Goal: Task Accomplishment & Management: Use online tool/utility

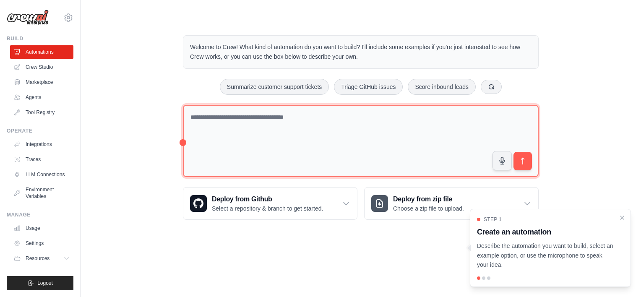
click at [335, 139] on textarea at bounding box center [360, 141] width 355 height 73
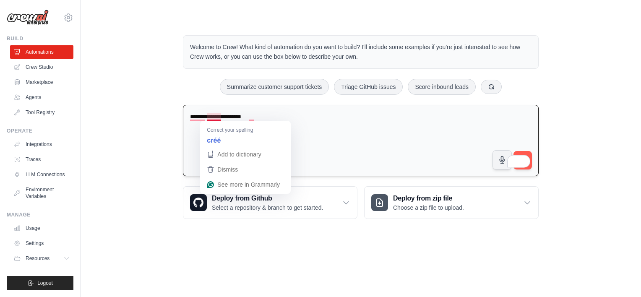
drag, startPoint x: 216, startPoint y: 117, endPoint x: 200, endPoint y: 133, distance: 22.8
click at [200, 133] on textarea "**********" at bounding box center [360, 141] width 355 height 72
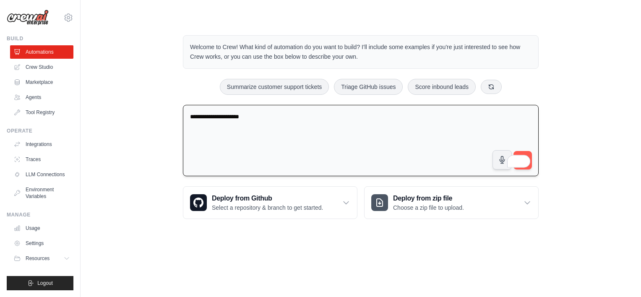
click at [215, 117] on textarea "**********" at bounding box center [360, 141] width 355 height 72
click at [261, 112] on textarea "**********" at bounding box center [360, 141] width 355 height 72
type textarea "**********"
click at [423, 138] on textarea "**********" at bounding box center [360, 141] width 355 height 72
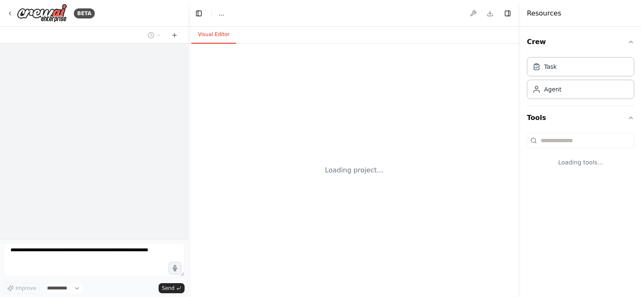
select select "****"
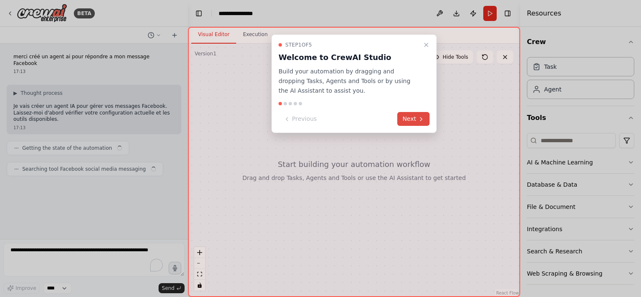
click at [412, 119] on button "Next" at bounding box center [413, 119] width 32 height 14
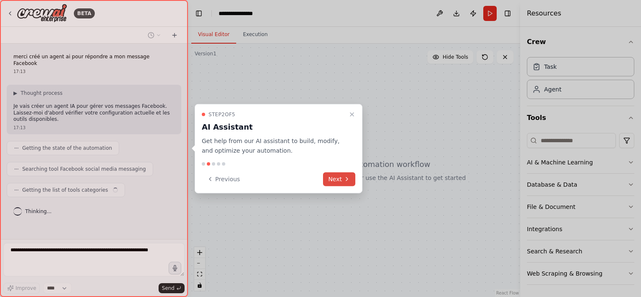
click at [349, 177] on icon at bounding box center [346, 179] width 7 height 7
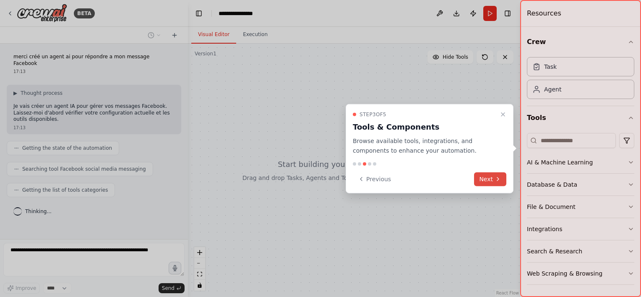
click at [496, 179] on icon at bounding box center [497, 179] width 7 height 7
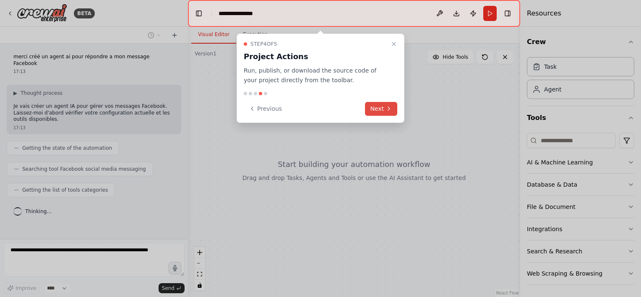
click at [382, 106] on button "Next" at bounding box center [381, 109] width 32 height 14
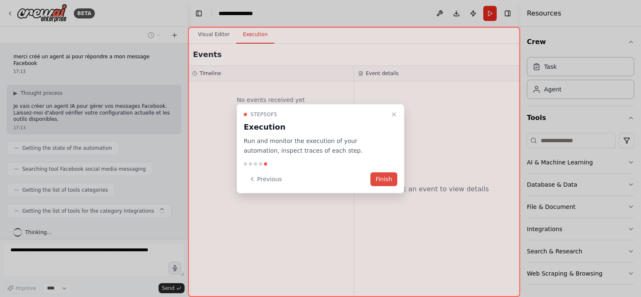
click at [394, 177] on button "Finish" at bounding box center [383, 179] width 27 height 14
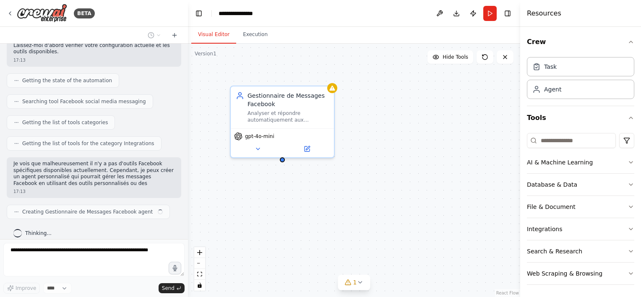
scroll to position [74, 0]
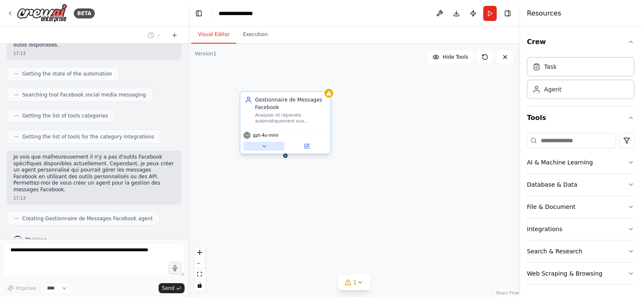
click at [264, 148] on icon at bounding box center [264, 146] width 6 height 6
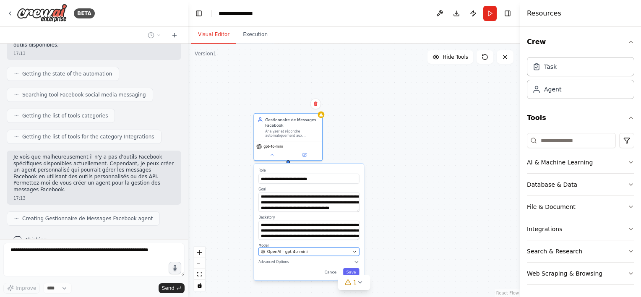
click at [313, 253] on div "OpenAI - gpt-4o-mini" at bounding box center [305, 251] width 89 height 5
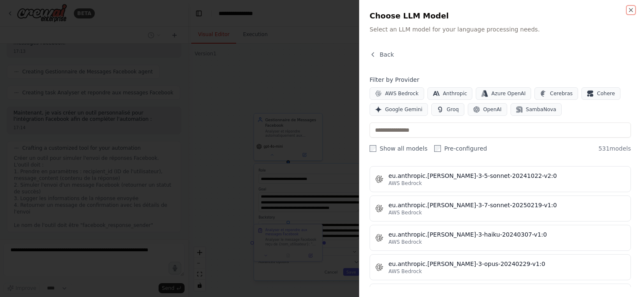
scroll to position [4192, 0]
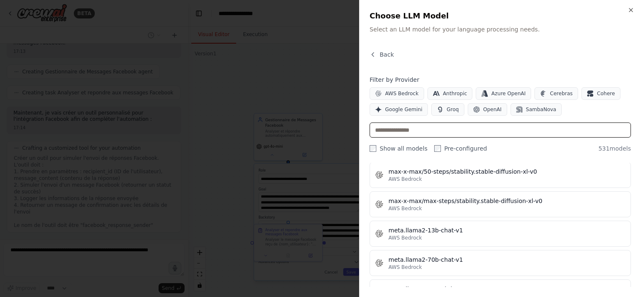
click at [463, 131] on input "text" at bounding box center [499, 129] width 261 height 15
click at [410, 127] on input "text" at bounding box center [499, 129] width 261 height 15
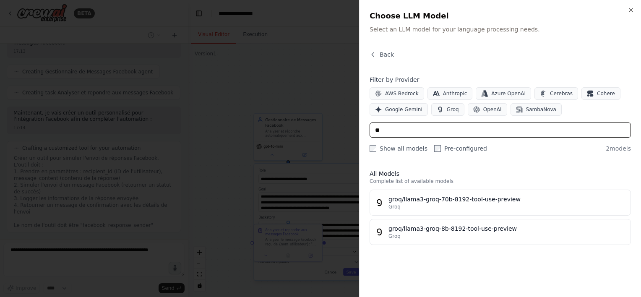
type input "**"
click at [478, 275] on div "All Models Complete list of available models groq/llama3-groq-70b-8192-tool-use…" at bounding box center [499, 225] width 261 height 124
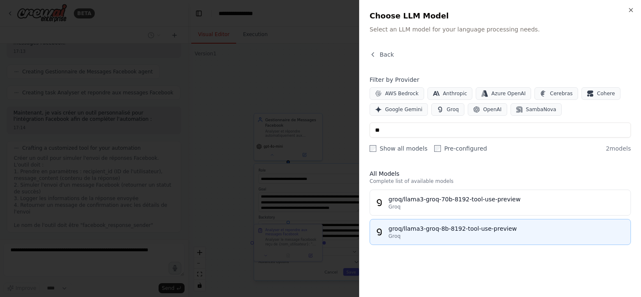
scroll to position [268, 0]
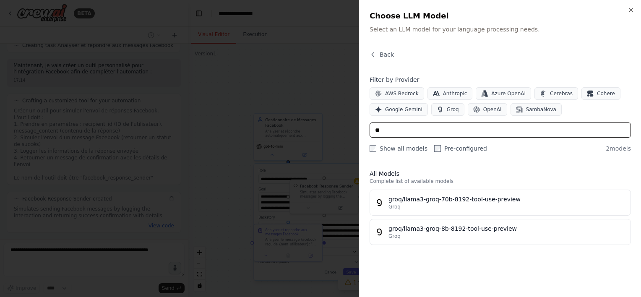
click at [387, 129] on input "**" at bounding box center [499, 129] width 261 height 15
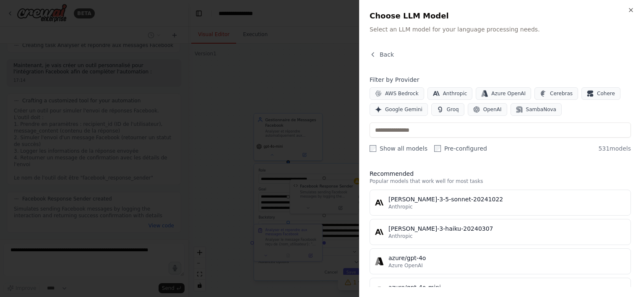
click at [230, 193] on div at bounding box center [320, 148] width 641 height 297
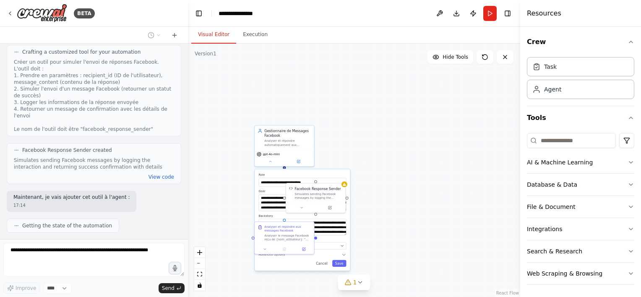
scroll to position [338, 0]
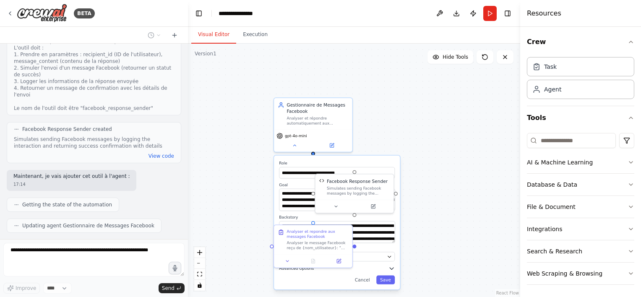
click at [368, 265] on button "Advanced Options" at bounding box center [337, 268] width 116 height 6
click at [306, 238] on div "Analyser et repondre aux messages Facebook Analyser le message Facebook reçu de…" at bounding box center [318, 239] width 62 height 22
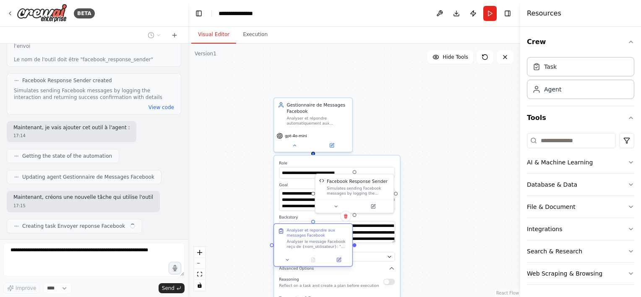
scroll to position [393, 0]
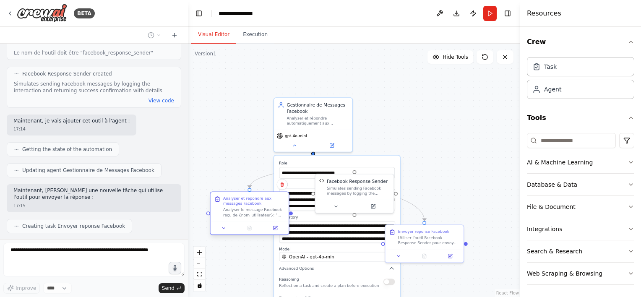
drag, startPoint x: 315, startPoint y: 233, endPoint x: 251, endPoint y: 201, distance: 71.4
click at [251, 201] on div "Analyser et repondre aux messages Facebook" at bounding box center [254, 201] width 62 height 10
drag, startPoint x: 263, startPoint y: 215, endPoint x: 241, endPoint y: 212, distance: 21.6
click at [241, 212] on div "Analyser le message Facebook reçu de {nom_utilisateur}: "{contenu_message}". Dé…" at bounding box center [235, 212] width 62 height 10
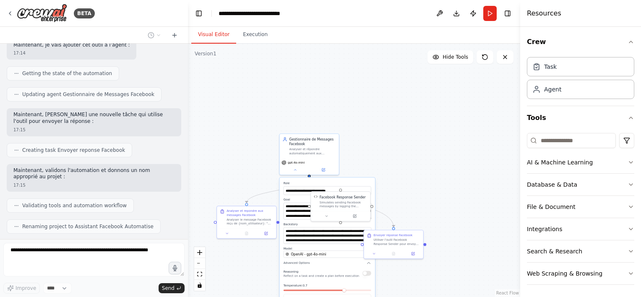
scroll to position [0, 0]
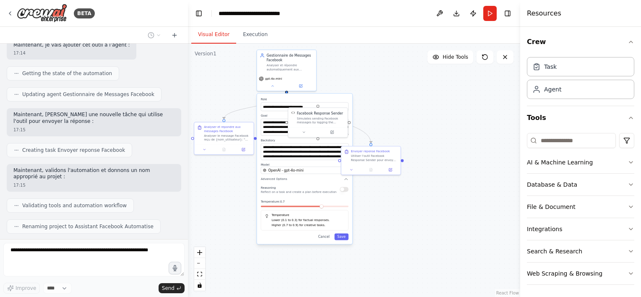
drag, startPoint x: 494, startPoint y: 187, endPoint x: 469, endPoint y: 125, distance: 67.3
click at [469, 125] on div ".deletable-edge-delete-btn { width: 20px; height: 20px; border: 0px solid #ffff…" at bounding box center [354, 170] width 332 height 253
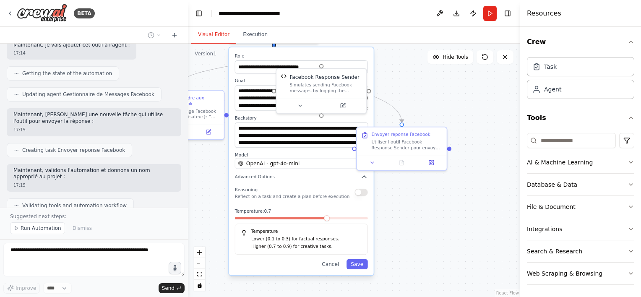
drag, startPoint x: 366, startPoint y: 221, endPoint x: 409, endPoint y: 219, distance: 42.4
click at [409, 219] on div ".deletable-edge-delete-btn { width: 20px; height: 20px; border: 0px solid #ffff…" at bounding box center [354, 170] width 332 height 253
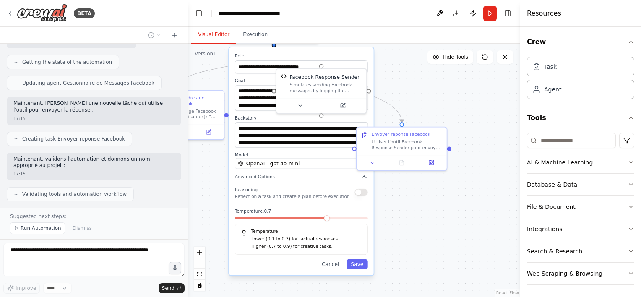
scroll to position [500, 0]
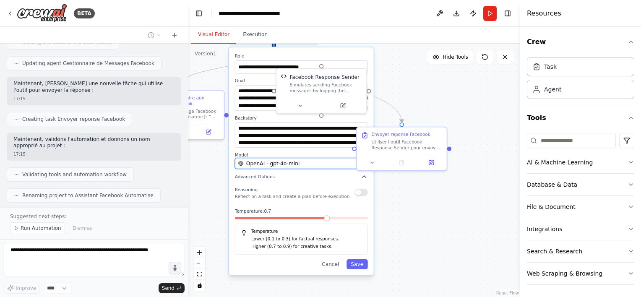
click at [291, 163] on span "OpenAI - gpt-4o-mini" at bounding box center [272, 163] width 53 height 7
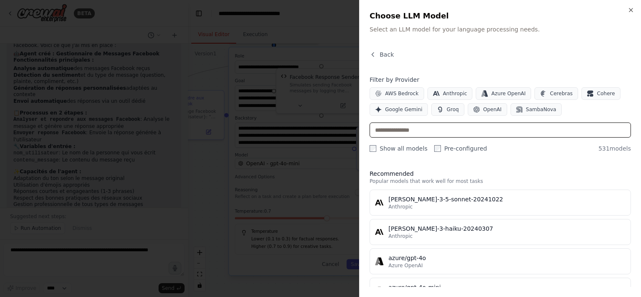
click at [445, 131] on input "text" at bounding box center [499, 129] width 261 height 15
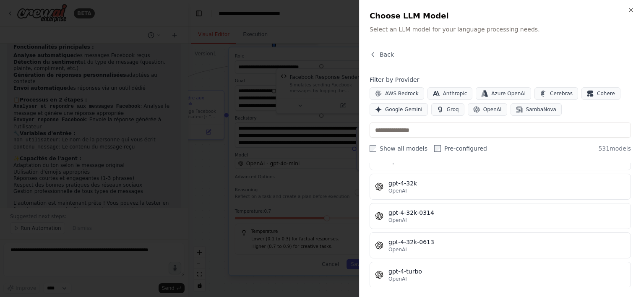
scroll to position [12837, 0]
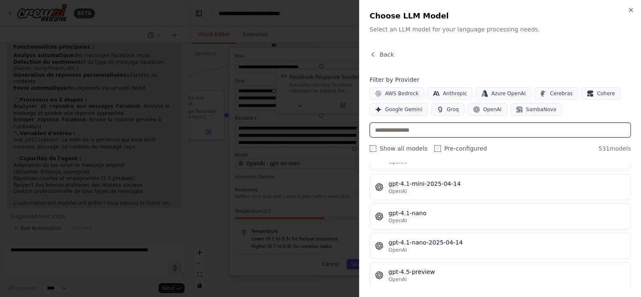
click at [411, 135] on input "text" at bounding box center [499, 129] width 261 height 15
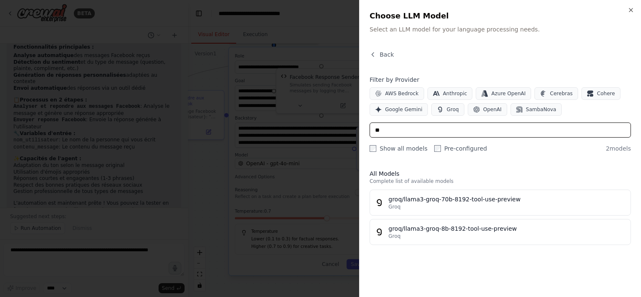
scroll to position [0, 0]
type input "**"
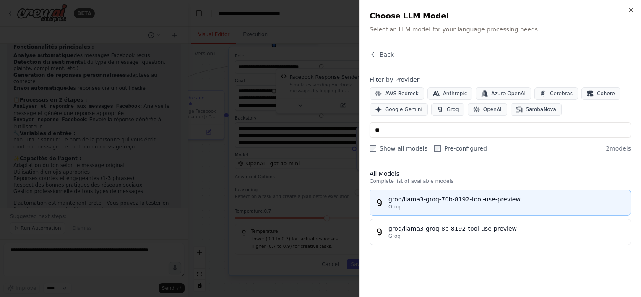
click at [397, 206] on span "Groq" at bounding box center [394, 206] width 12 height 7
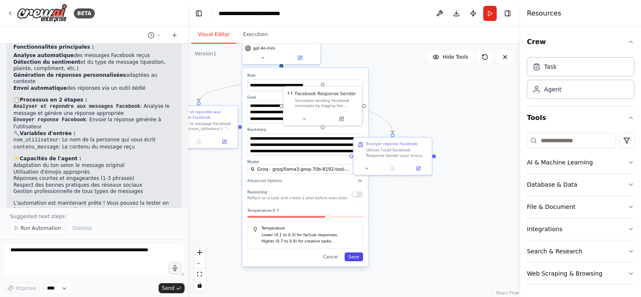
click at [352, 256] on button "Save" at bounding box center [353, 256] width 18 height 9
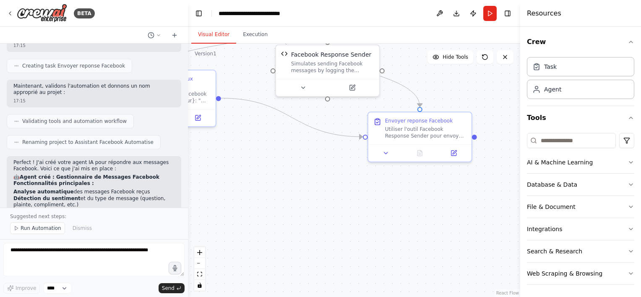
scroll to position [564, 0]
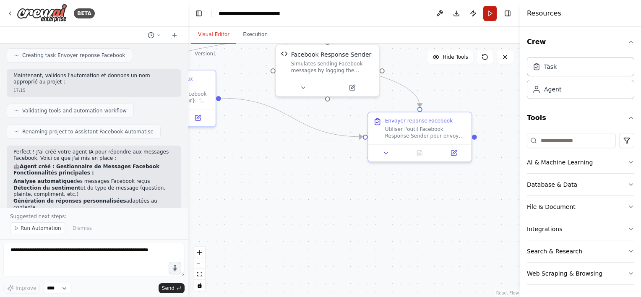
click at [490, 19] on button "Run" at bounding box center [489, 13] width 13 height 15
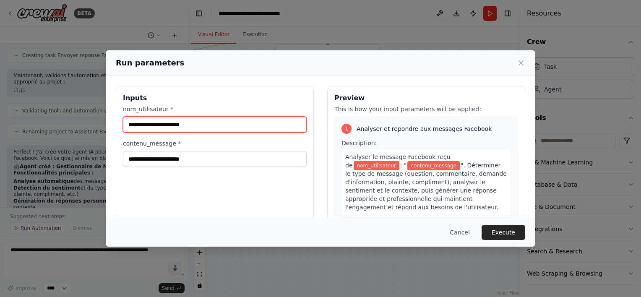
click at [235, 124] on input "nom_utilisateur *" at bounding box center [215, 125] width 184 height 16
click at [234, 124] on input "nom_utilisateur *" at bounding box center [215, 125] width 184 height 16
type input "**********"
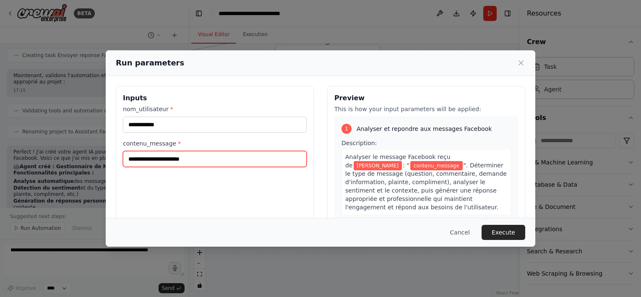
click at [198, 166] on input "contenu_message *" at bounding box center [215, 159] width 184 height 16
click at [146, 160] on input "**********" at bounding box center [215, 159] width 184 height 16
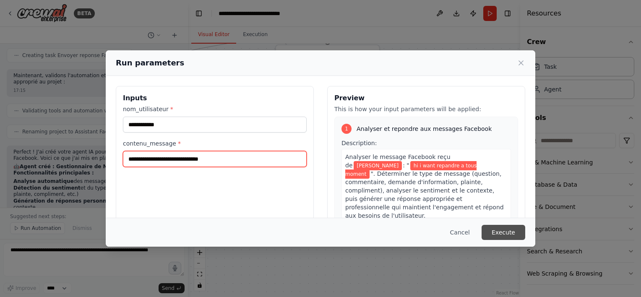
type input "**********"
click at [505, 235] on button "Execute" at bounding box center [503, 232] width 44 height 15
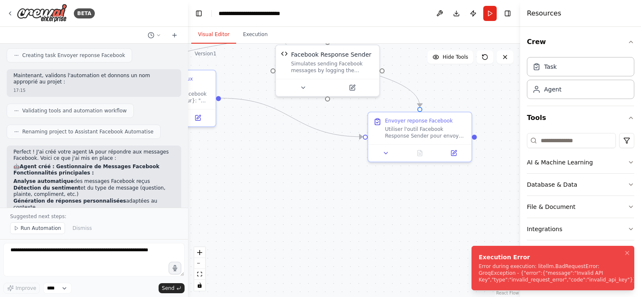
click at [498, 273] on div "Error during execution: litellm.BadRequestError: GroqException - {"error":{"mes…" at bounding box center [557, 273] width 158 height 20
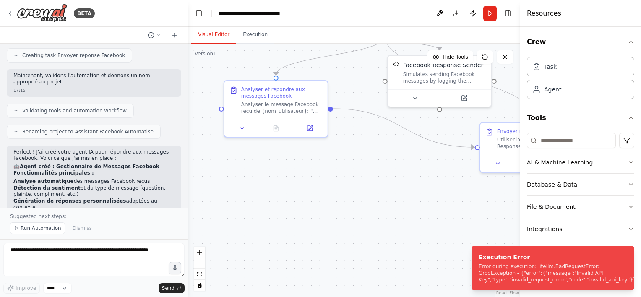
drag, startPoint x: 228, startPoint y: 235, endPoint x: 340, endPoint y: 245, distance: 112.4
click at [340, 245] on div ".deletable-edge-delete-btn { width: 20px; height: 20px; border: 0px solid #ffff…" at bounding box center [354, 170] width 332 height 253
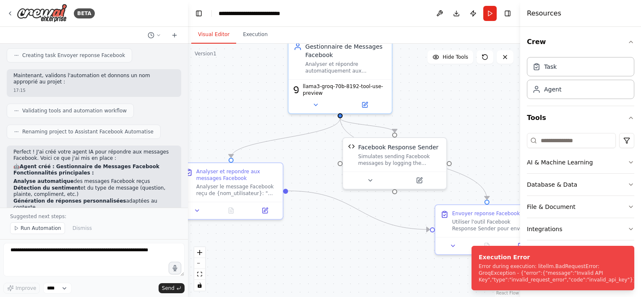
drag, startPoint x: 350, startPoint y: 236, endPoint x: 306, endPoint y: 318, distance: 93.6
click at [306, 296] on html "BETA merci créé un agent ai pour répondre a mon message Facebook 17:13 ▶ Though…" at bounding box center [320, 148] width 641 height 297
click at [316, 104] on icon at bounding box center [315, 103] width 7 height 7
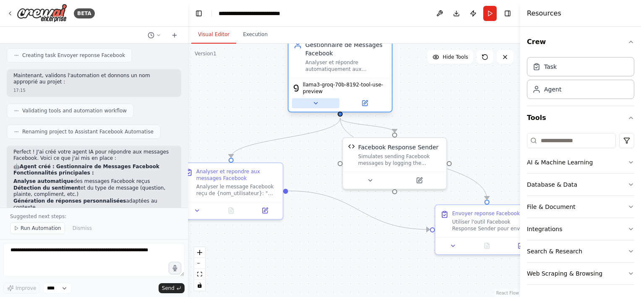
click at [317, 106] on button at bounding box center [315, 103] width 47 height 10
click at [317, 103] on icon at bounding box center [315, 103] width 7 height 7
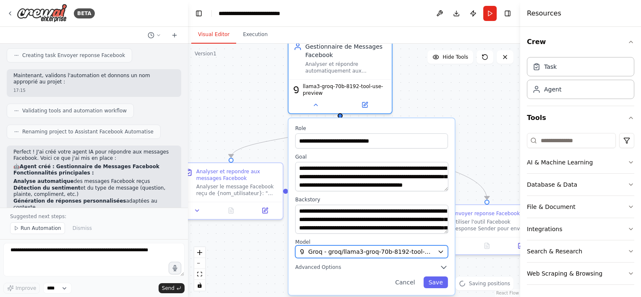
click at [344, 255] on span "Groq - groq/llama3-groq-70b-8192-tool-use-preview" at bounding box center [371, 251] width 126 height 8
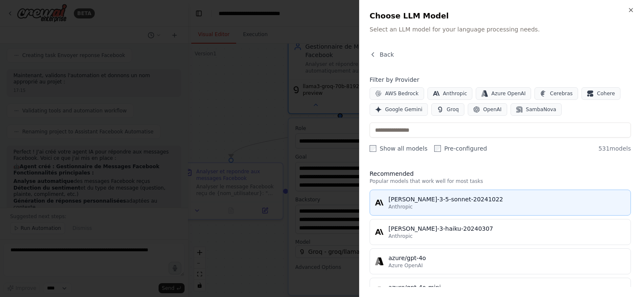
click at [433, 199] on div "claude-3-5-sonnet-20241022" at bounding box center [506, 199] width 237 height 8
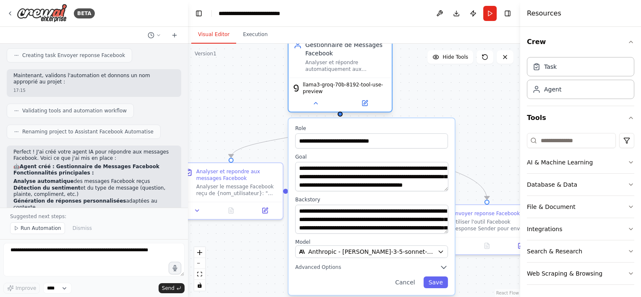
click at [354, 89] on span "llama3-groq-70b-8192-tool-use-preview" at bounding box center [346, 87] width 86 height 13
click at [314, 104] on icon at bounding box center [315, 103] width 3 height 2
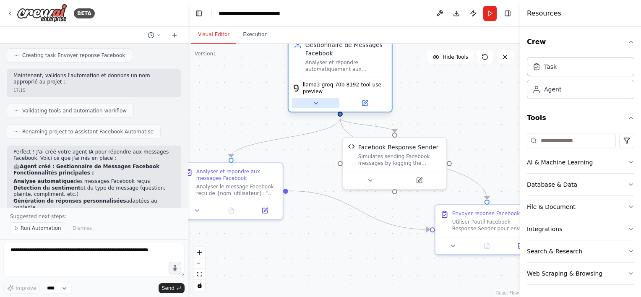
click at [316, 101] on icon at bounding box center [315, 103] width 7 height 7
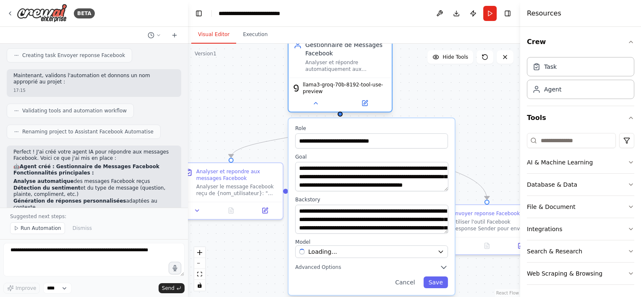
click at [320, 86] on span "llama3-groq-70b-8192-tool-use-preview" at bounding box center [346, 87] width 86 height 13
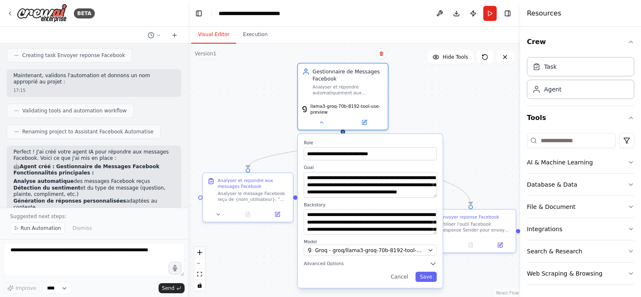
click at [368, 255] on div "**********" at bounding box center [370, 211] width 145 height 154
click at [368, 252] on span "Groq - groq/llama3-groq-70b-8192-tool-use-preview" at bounding box center [369, 250] width 109 height 7
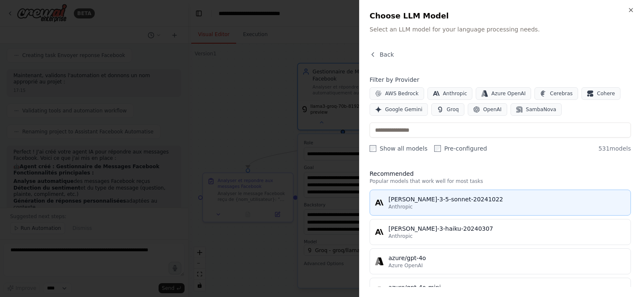
click at [413, 212] on button "claude-3-5-sonnet-20241022 Anthropic" at bounding box center [499, 202] width 261 height 26
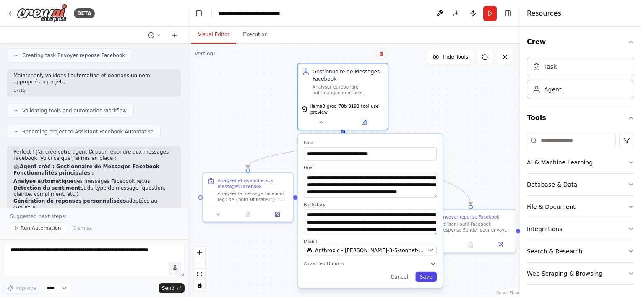
click at [430, 275] on button "Save" at bounding box center [425, 277] width 21 height 10
click at [426, 275] on button "Save" at bounding box center [425, 277] width 21 height 10
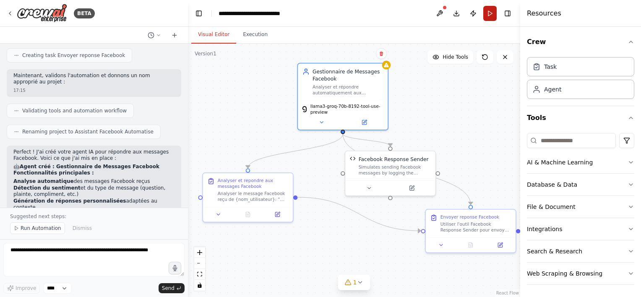
click at [485, 14] on button "Run" at bounding box center [489, 13] width 13 height 15
click at [439, 13] on button at bounding box center [439, 13] width 13 height 15
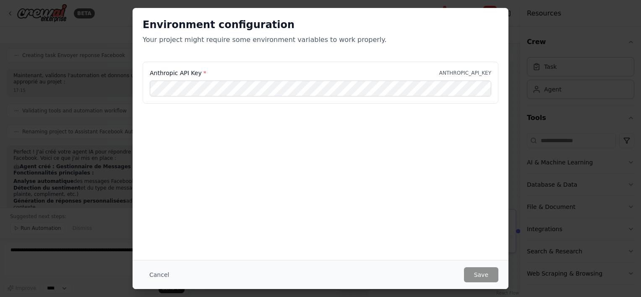
click at [527, 214] on div "Environment configuration Your project might require some environment variables…" at bounding box center [320, 148] width 641 height 297
click at [162, 276] on button "Cancel" at bounding box center [159, 274] width 33 height 15
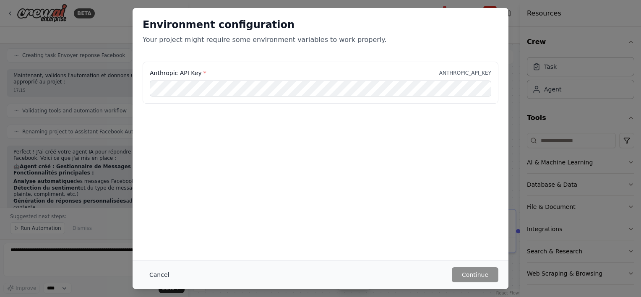
click at [161, 278] on button "Cancel" at bounding box center [159, 274] width 33 height 15
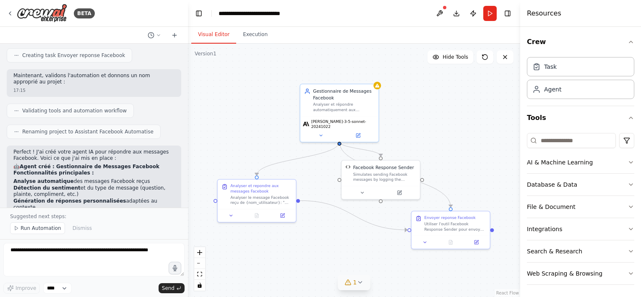
click at [353, 285] on span "1" at bounding box center [355, 282] width 4 height 8
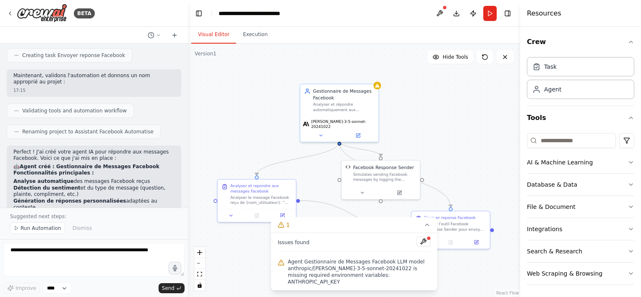
click at [340, 280] on span "Agent Gestionnaire de Messages Facebook LLM model anthropic/claude-3-5-sonnet-2…" at bounding box center [359, 271] width 143 height 27
click at [320, 133] on button at bounding box center [321, 134] width 36 height 8
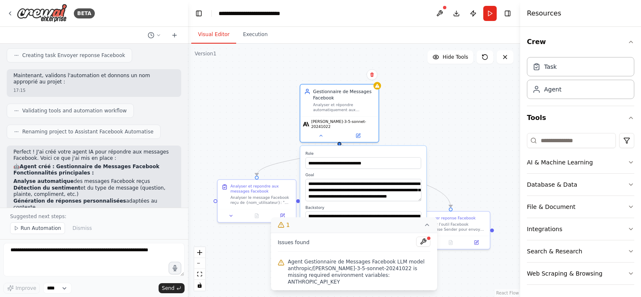
click at [427, 228] on icon at bounding box center [426, 224] width 7 height 7
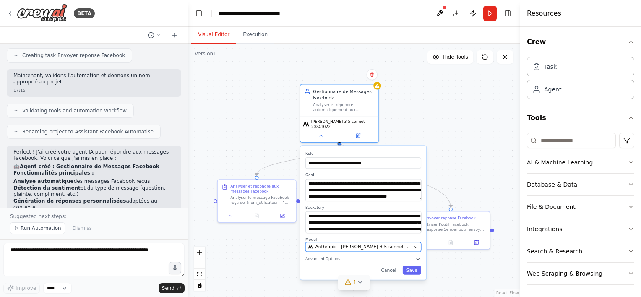
click at [353, 244] on span "Anthropic - claude-3-5-sonnet-20241022" at bounding box center [362, 247] width 95 height 6
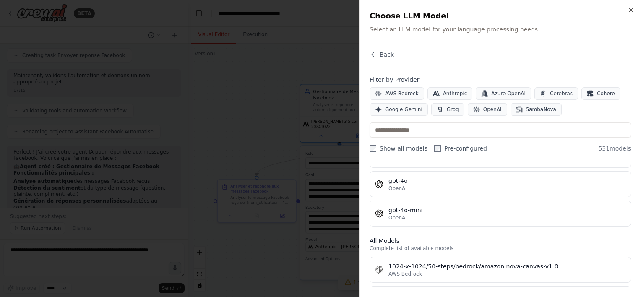
scroll to position [168, 0]
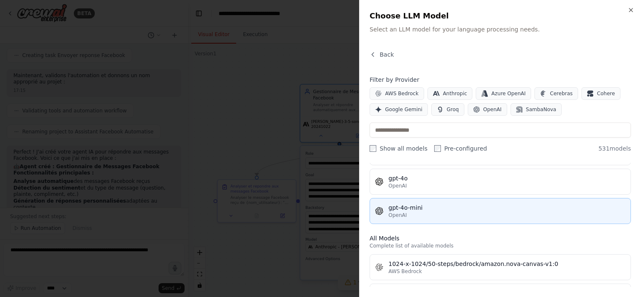
click at [420, 207] on div "gpt-4o-mini" at bounding box center [506, 207] width 237 height 8
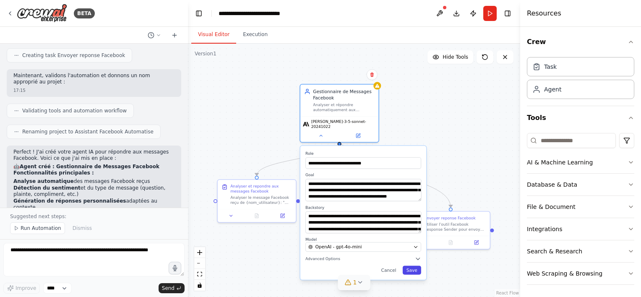
click at [412, 266] on button "Save" at bounding box center [411, 270] width 18 height 9
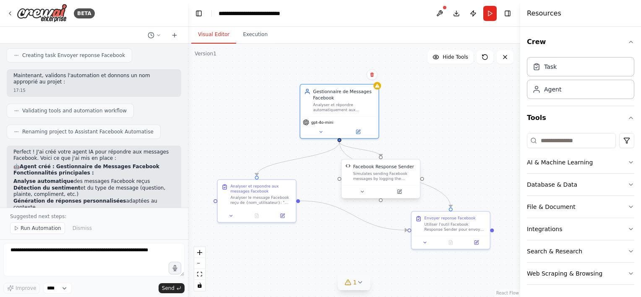
click at [399, 174] on div "Simulates sending Facebook messages by logging the interaction and returning su…" at bounding box center [384, 176] width 63 height 10
click at [455, 230] on div "Utiliser l'outil Facebook Response Sender pour envoyer la réponse générée à l'u…" at bounding box center [455, 226] width 62 height 10
click at [488, 17] on button "Run" at bounding box center [489, 13] width 13 height 15
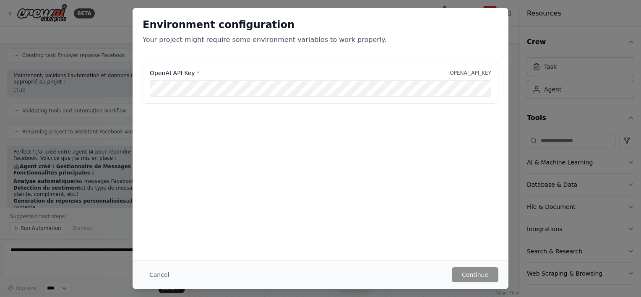
click at [528, 38] on div "Environment configuration Your project might require some environment variables…" at bounding box center [320, 148] width 641 height 297
click at [82, 57] on div "Environment configuration Your project might require some environment variables…" at bounding box center [320, 148] width 641 height 297
click at [156, 275] on button "Cancel" at bounding box center [159, 274] width 33 height 15
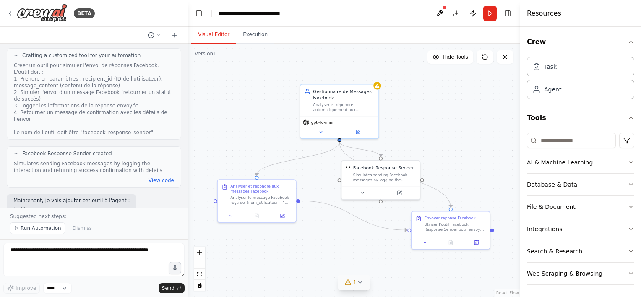
scroll to position [312, 0]
click at [60, 10] on img at bounding box center [42, 13] width 50 height 19
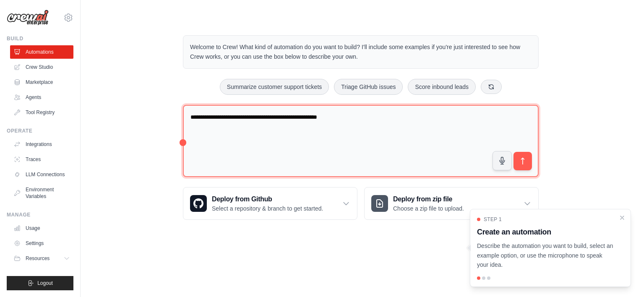
click at [244, 119] on textarea "**********" at bounding box center [360, 141] width 355 height 73
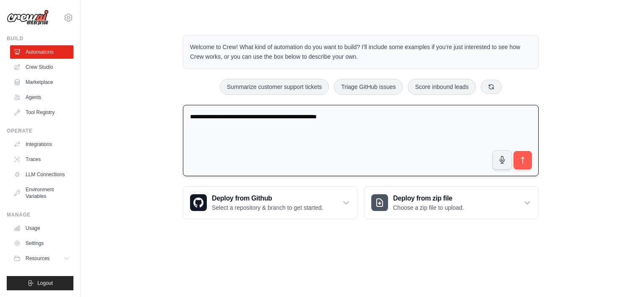
click at [244, 119] on textarea "**********" at bounding box center [360, 141] width 355 height 72
click at [328, 138] on textarea "**********" at bounding box center [360, 141] width 355 height 72
paste textarea "**********"
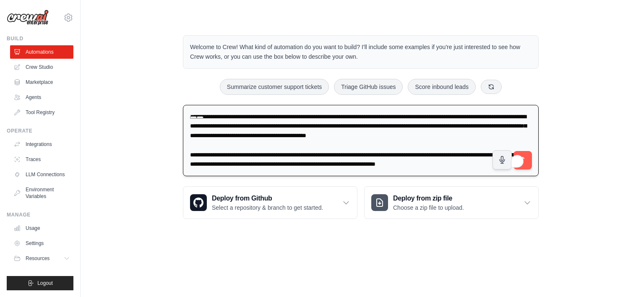
scroll to position [11, 0]
type textarea "**********"
click at [527, 158] on button "submit" at bounding box center [522, 159] width 19 height 19
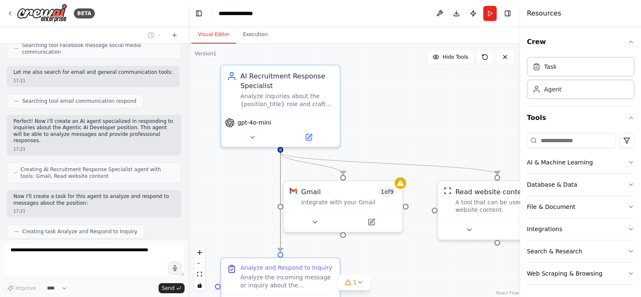
scroll to position [246, 0]
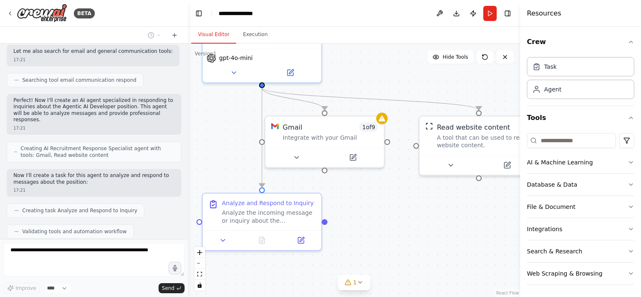
drag, startPoint x: 235, startPoint y: 213, endPoint x: 209, endPoint y: 143, distance: 74.8
click at [209, 143] on div ".deletable-edge-delete-btn { width: 20px; height: 20px; border: 0px solid #ffff…" at bounding box center [354, 170] width 332 height 253
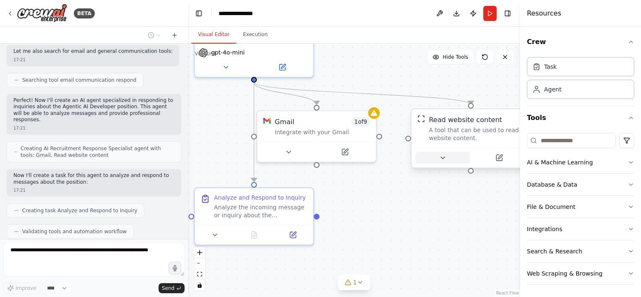
click at [435, 155] on button at bounding box center [442, 158] width 54 height 12
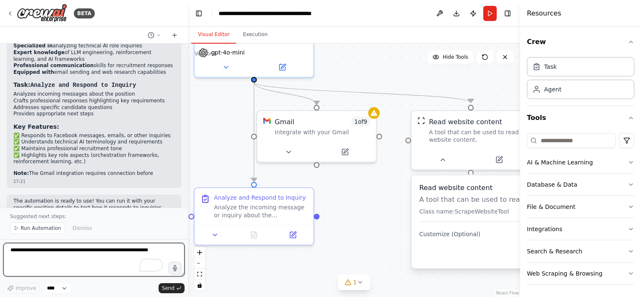
scroll to position [568, 0]
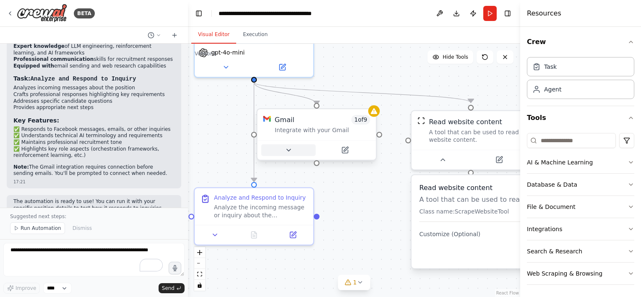
click at [288, 146] on icon at bounding box center [288, 150] width 8 height 8
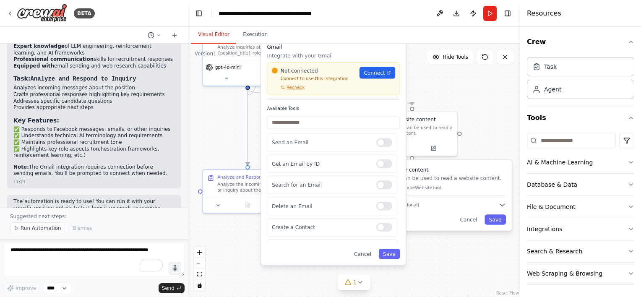
drag, startPoint x: 262, startPoint y: 231, endPoint x: 271, endPoint y: 116, distance: 115.2
click at [271, 116] on div "Available Tools Send an Email Get an Email by ID Search for an Email Delete an …" at bounding box center [333, 174] width 133 height 137
click at [231, 121] on div ".deletable-edge-delete-btn { width: 20px; height: 20px; border: 0px solid #ffff…" at bounding box center [354, 170] width 332 height 253
click at [437, 88] on div ".deletable-edge-delete-btn { width: 20px; height: 20px; border: 0px solid #ffff…" at bounding box center [354, 170] width 332 height 253
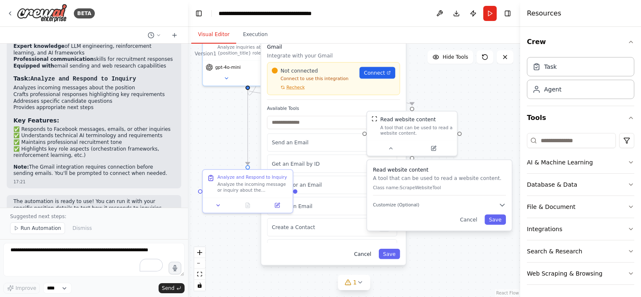
click at [366, 253] on button "Cancel" at bounding box center [363, 254] width 26 height 10
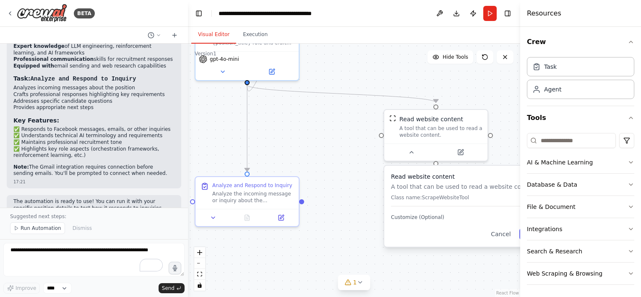
click at [282, 142] on div ".deletable-edge-delete-btn { width: 20px; height: 20px; border: 0px solid #ffff…" at bounding box center [354, 170] width 332 height 253
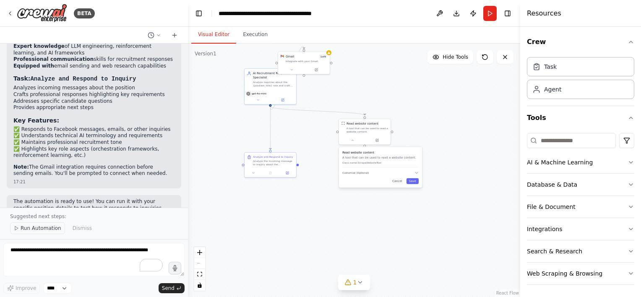
click at [34, 229] on span "Run Automation" at bounding box center [41, 228] width 41 height 7
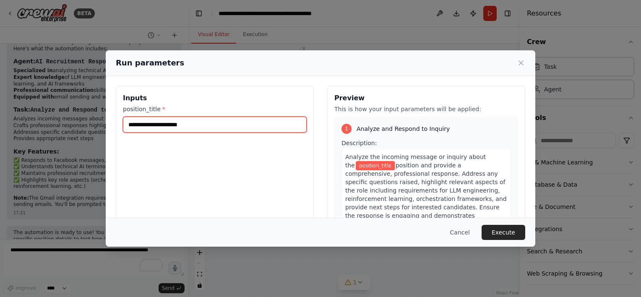
click at [215, 125] on input "position_title *" at bounding box center [215, 125] width 184 height 16
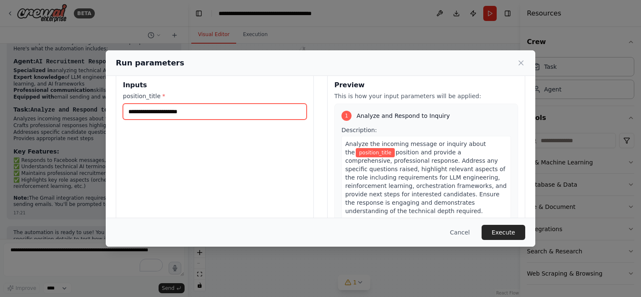
scroll to position [0, 0]
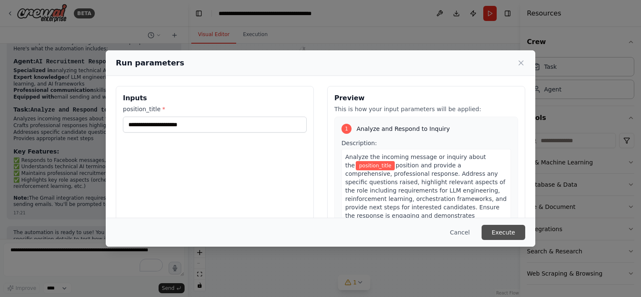
click at [515, 233] on button "Execute" at bounding box center [503, 232] width 44 height 15
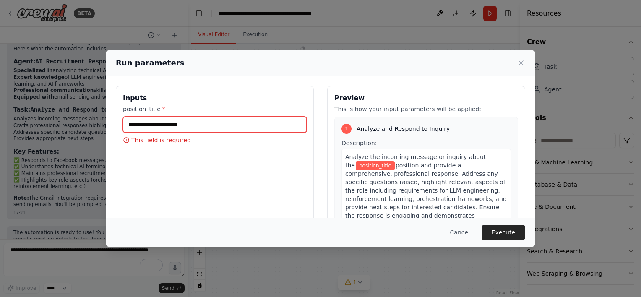
click at [240, 129] on input "position_title *" at bounding box center [215, 125] width 184 height 16
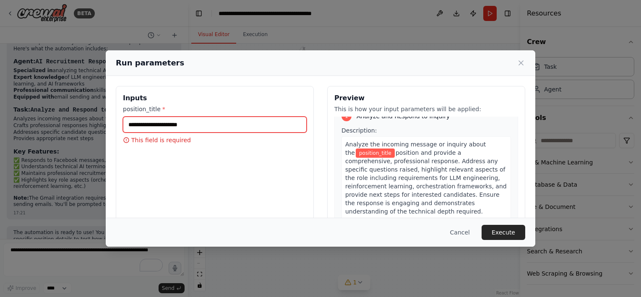
scroll to position [34, 0]
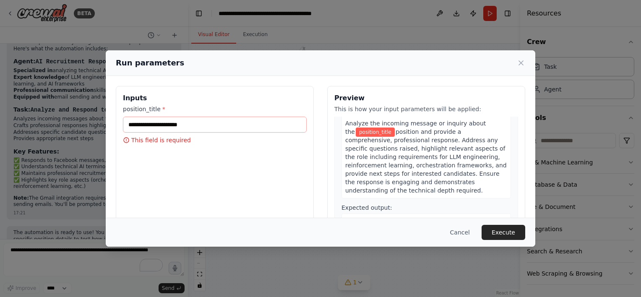
click at [248, 132] on div "position_title * This field is required" at bounding box center [215, 124] width 184 height 39
click at [251, 126] on input "position_title *" at bounding box center [215, 125] width 184 height 16
click at [521, 61] on icon at bounding box center [520, 63] width 8 height 8
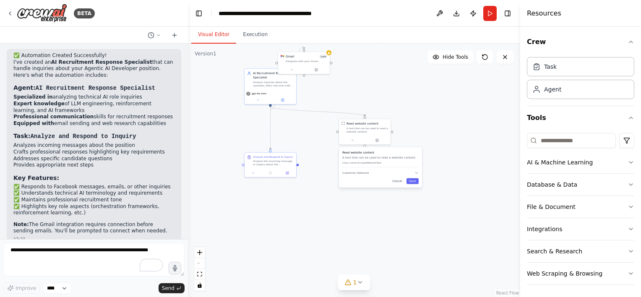
scroll to position [537, 0]
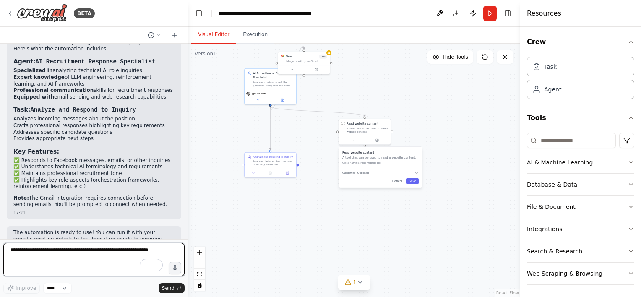
click at [100, 249] on textarea "To enrich screen reader interactions, please activate Accessibility in Grammarl…" at bounding box center [93, 260] width 181 height 34
type textarea "**********"
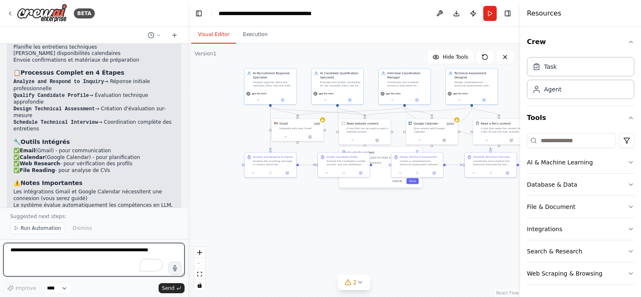
scroll to position [1366, 0]
